Goal: Information Seeking & Learning: Learn about a topic

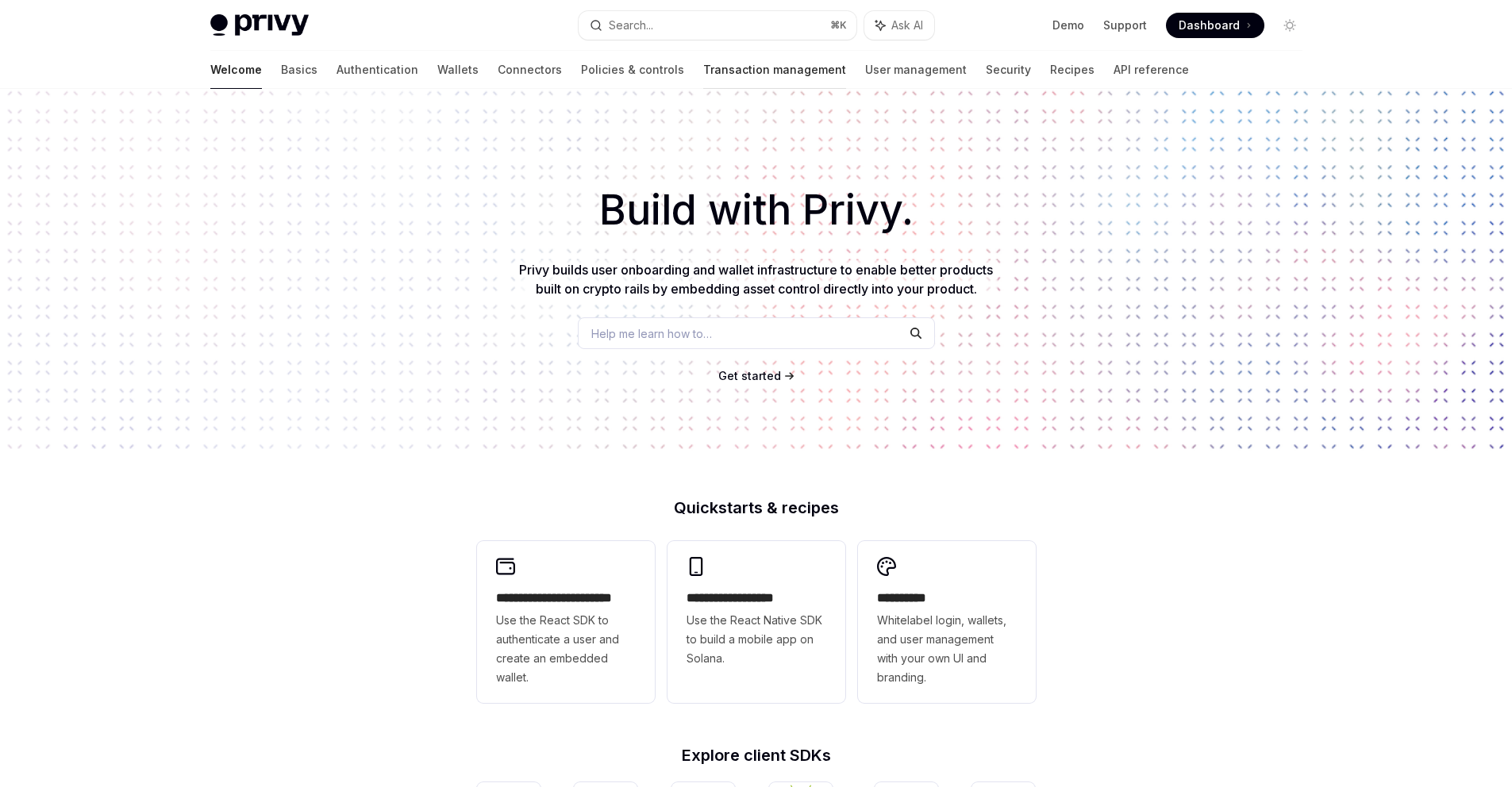
click at [703, 66] on link "Transaction management" at bounding box center [775, 70] width 143 height 38
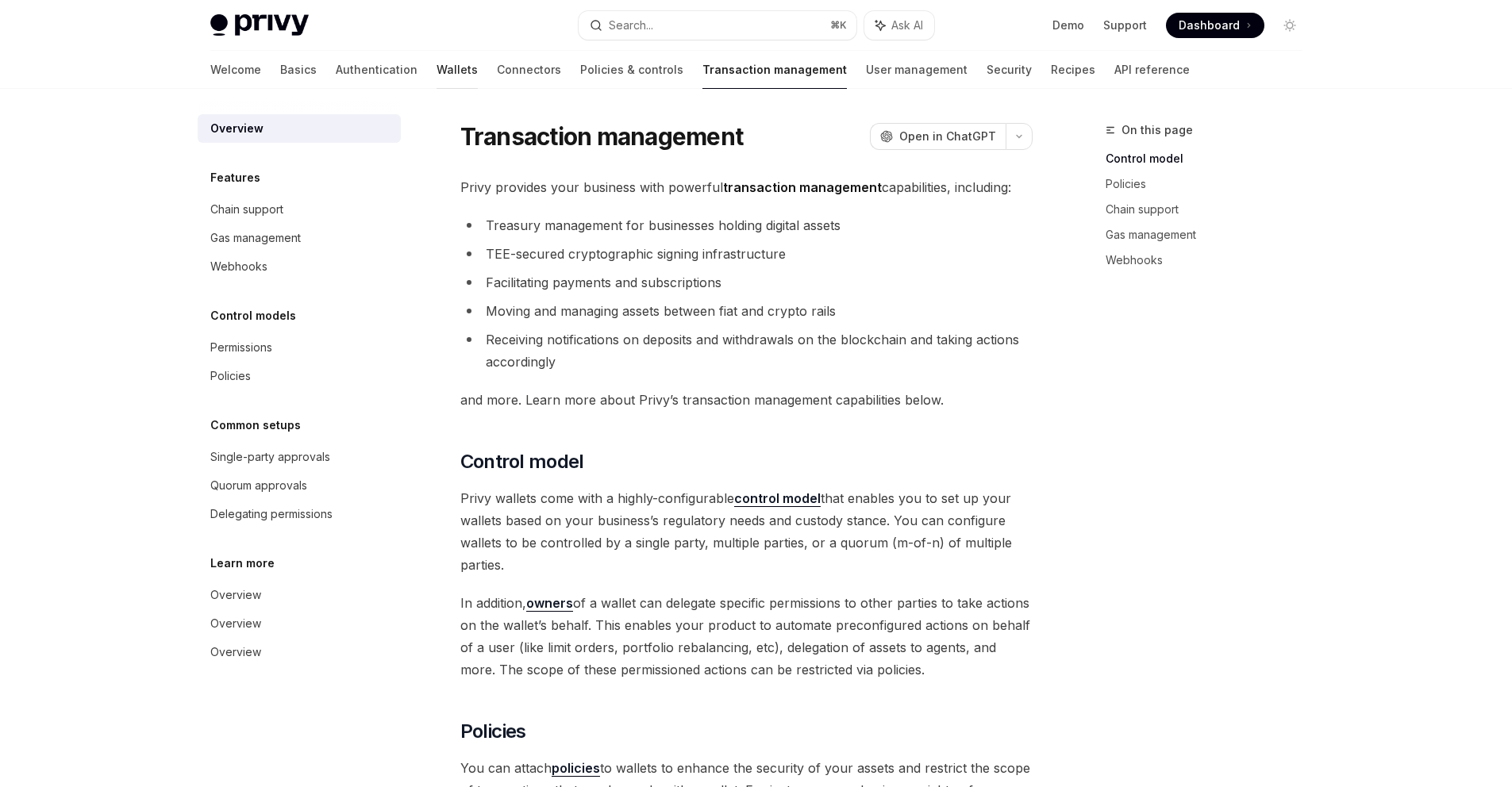
click at [436, 73] on link "Wallets" at bounding box center [457, 70] width 41 height 38
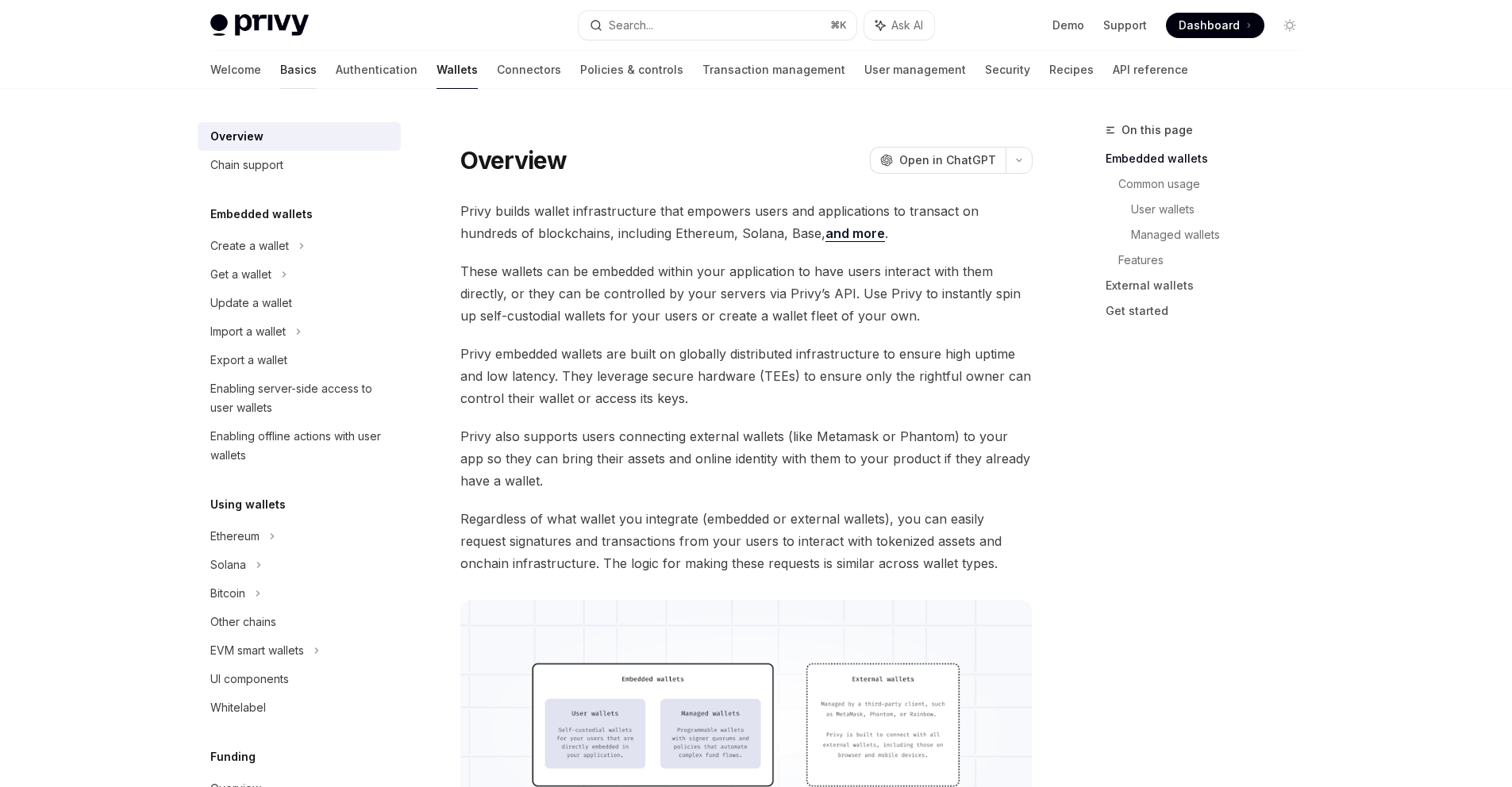
click at [280, 72] on link "Basics" at bounding box center [298, 70] width 37 height 38
type textarea "*"
